Goal: Task Accomplishment & Management: Manage account settings

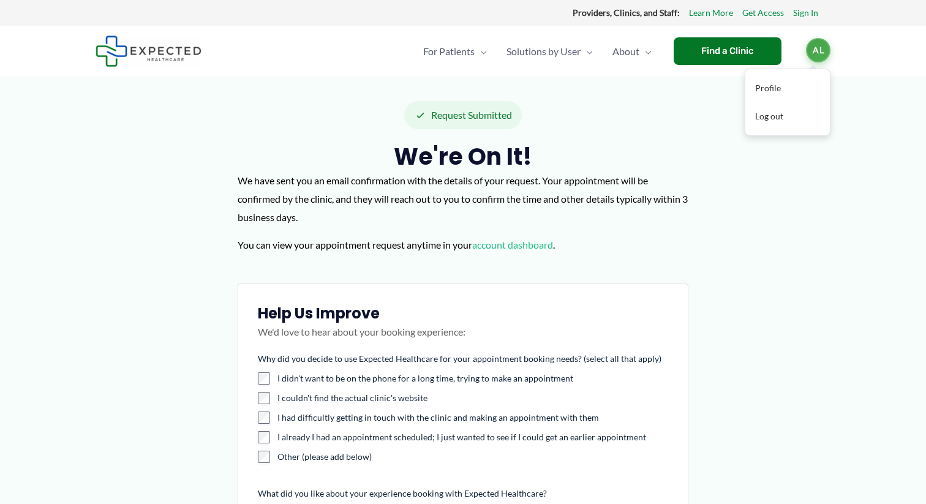
click at [814, 57] on span "AL" at bounding box center [818, 50] width 24 height 24
click at [492, 243] on link "account dashboard" at bounding box center [512, 245] width 81 height 12
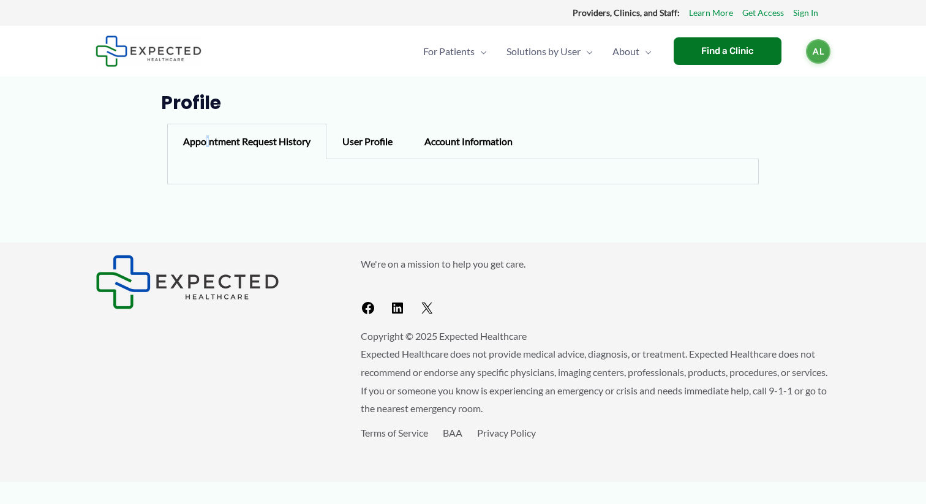
click at [207, 140] on div "Appointment Request History" at bounding box center [246, 142] width 159 height 36
click at [148, 84] on main "Profile Appointment Request History User Profile Account Information Appointmen…" at bounding box center [463, 161] width 735 height 163
